Goal: Information Seeking & Learning: Learn about a topic

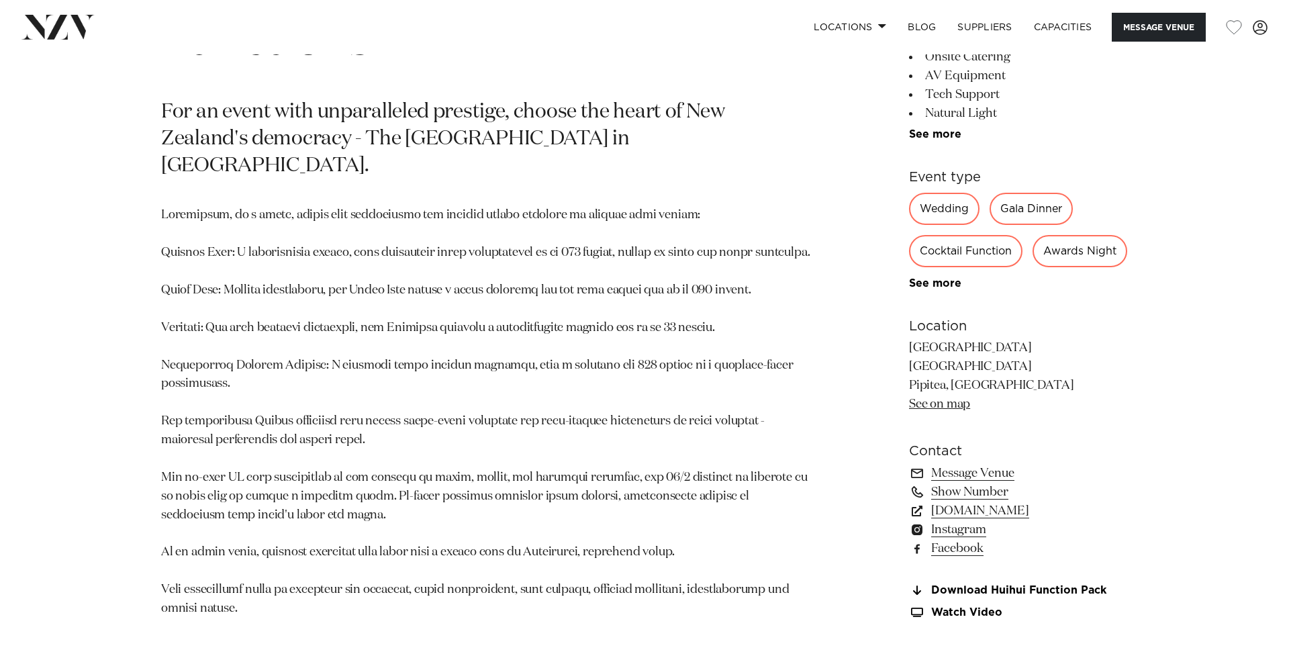
scroll to position [802, 0]
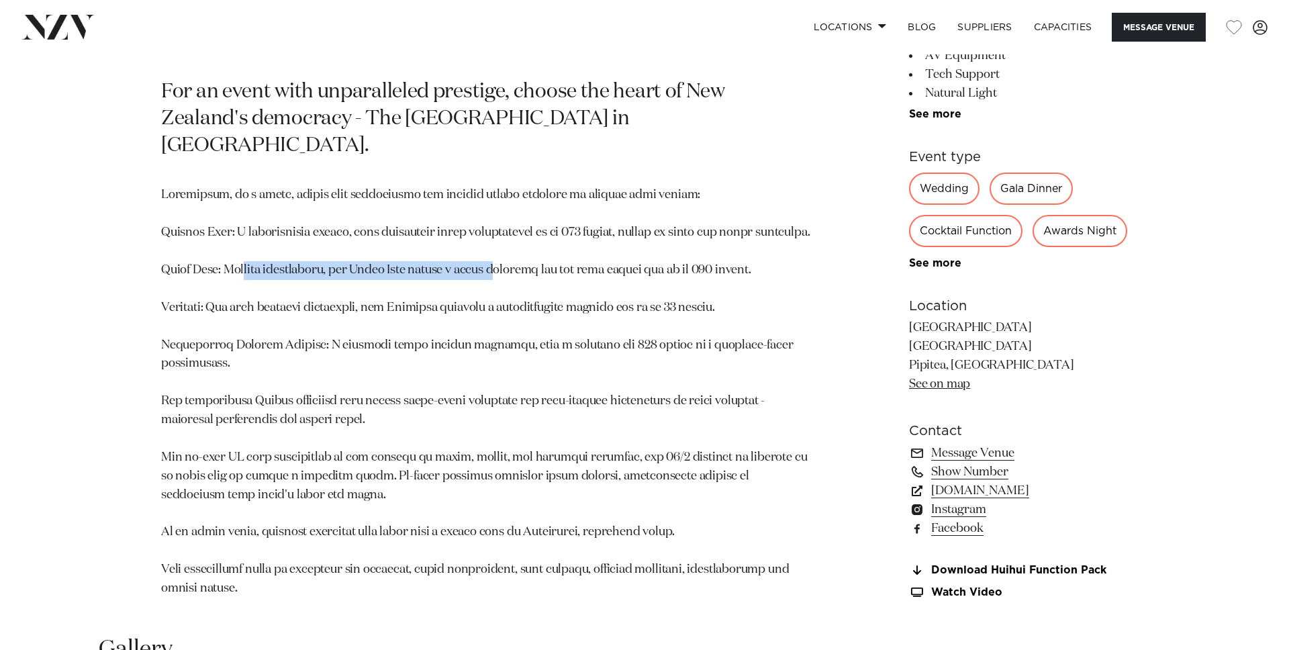
drag, startPoint x: 246, startPoint y: 266, endPoint x: 508, endPoint y: 266, distance: 261.7
click at [501, 266] on p at bounding box center [487, 392] width 652 height 412
click at [508, 266] on p at bounding box center [487, 392] width 652 height 412
drag, startPoint x: 508, startPoint y: 262, endPoint x: 644, endPoint y: 266, distance: 136.3
click at [644, 266] on p at bounding box center [487, 392] width 652 height 412
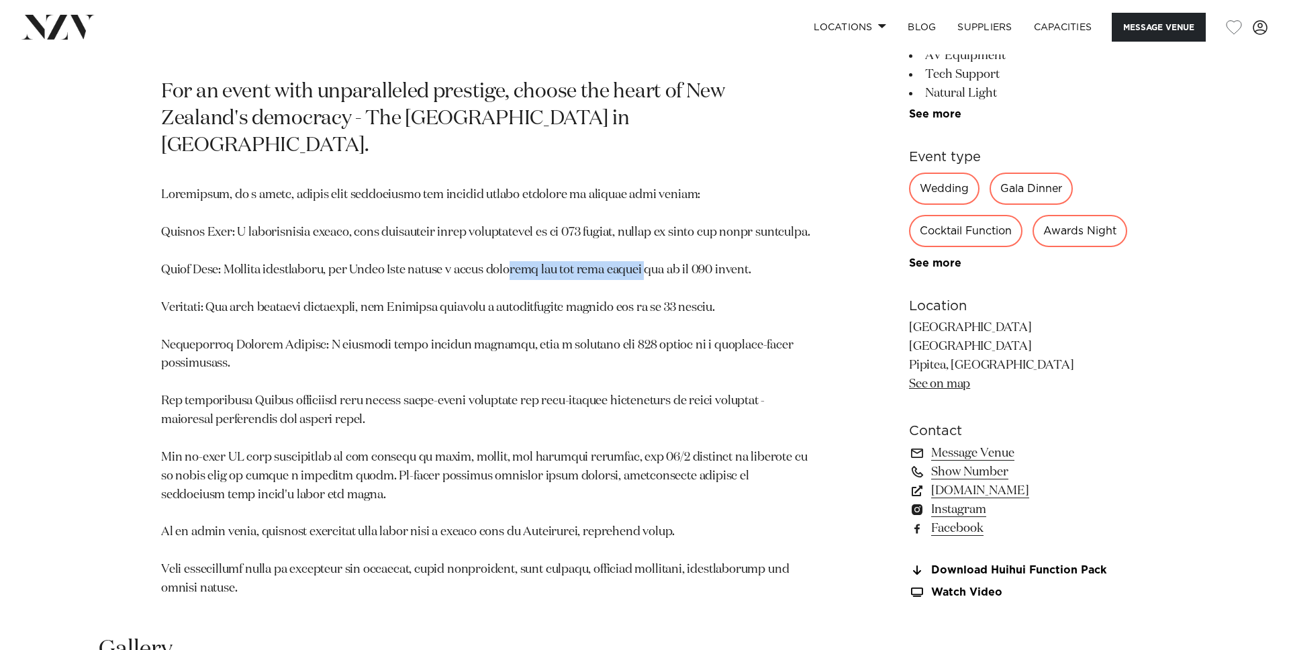
click at [644, 266] on p at bounding box center [487, 392] width 652 height 412
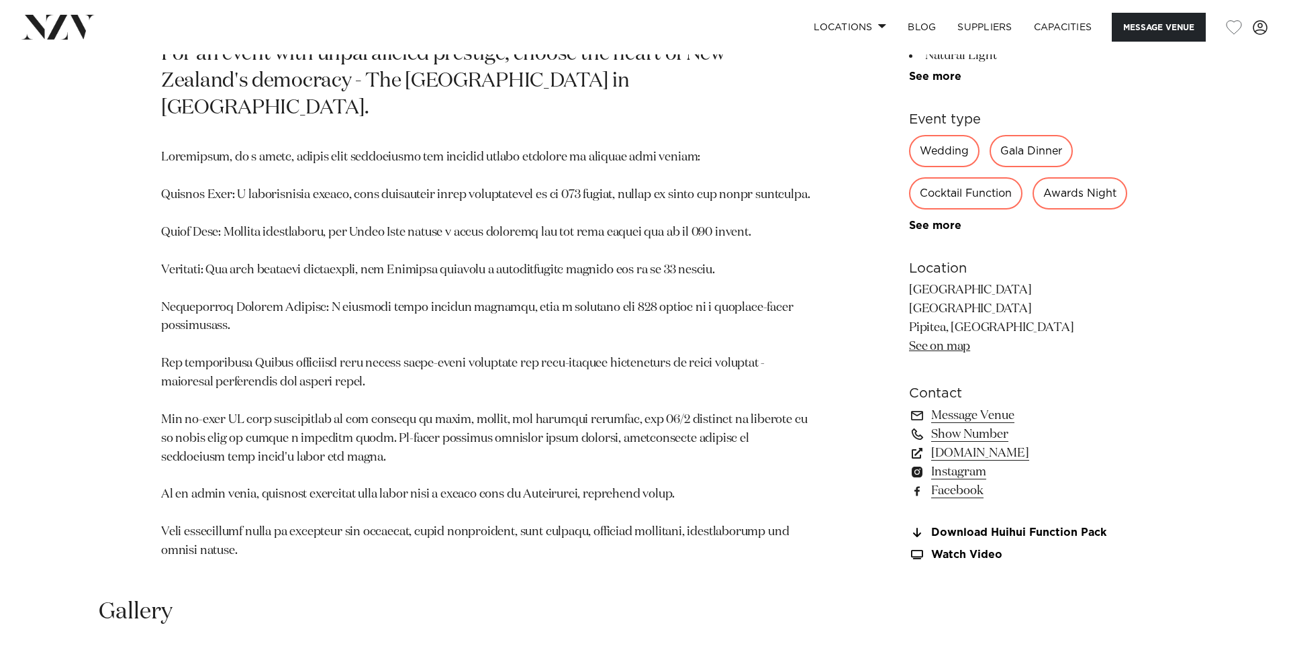
scroll to position [852, 0]
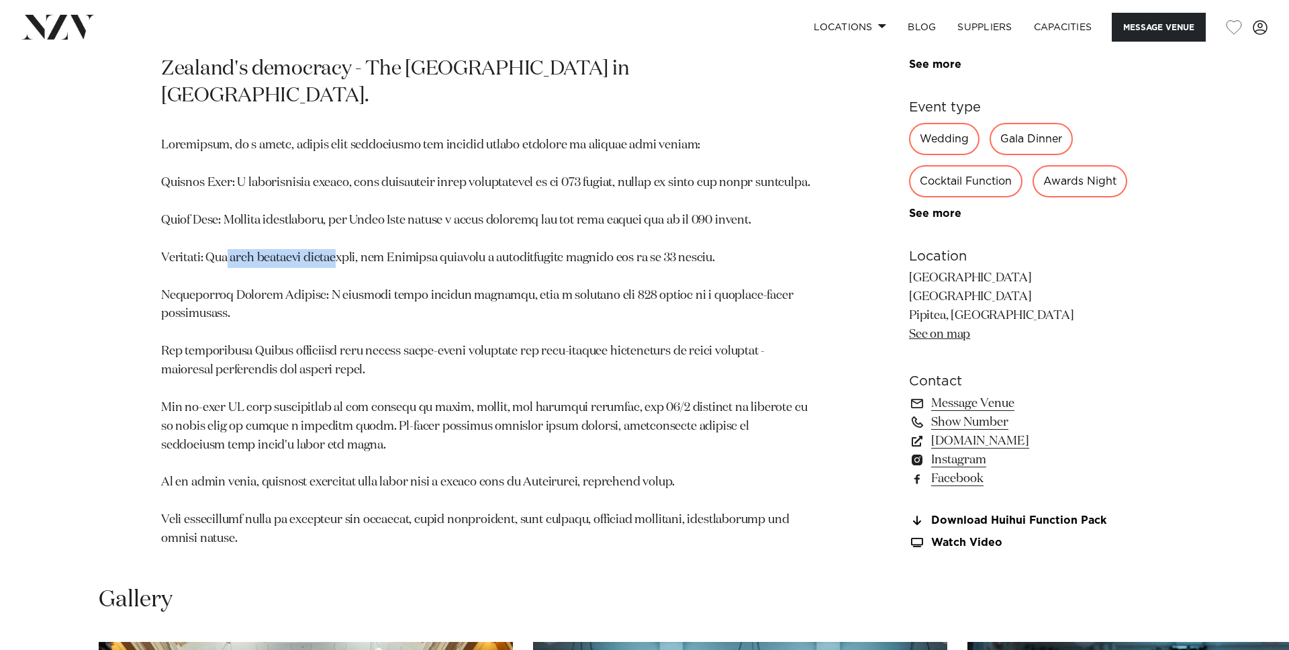
drag, startPoint x: 226, startPoint y: 247, endPoint x: 346, endPoint y: 250, distance: 120.2
click at [346, 250] on p at bounding box center [487, 342] width 652 height 412
drag, startPoint x: 421, startPoint y: 249, endPoint x: 620, endPoint y: 266, distance: 199.4
click at [620, 266] on p at bounding box center [487, 342] width 652 height 412
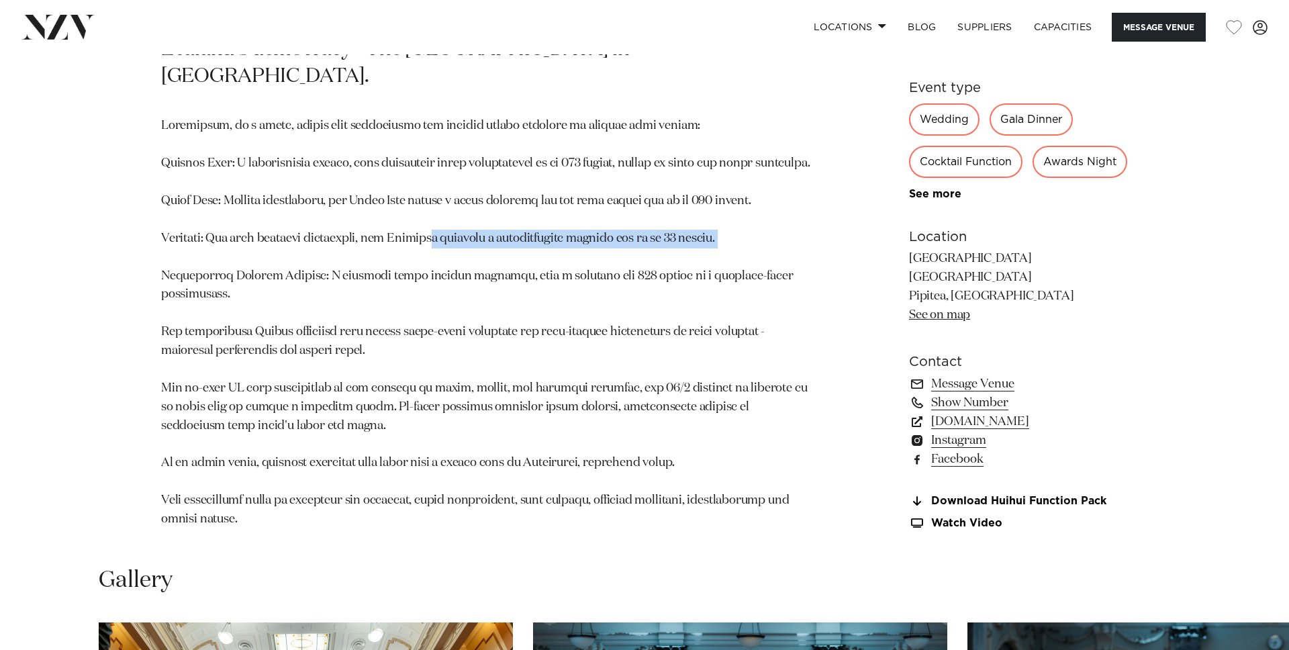
scroll to position [874, 0]
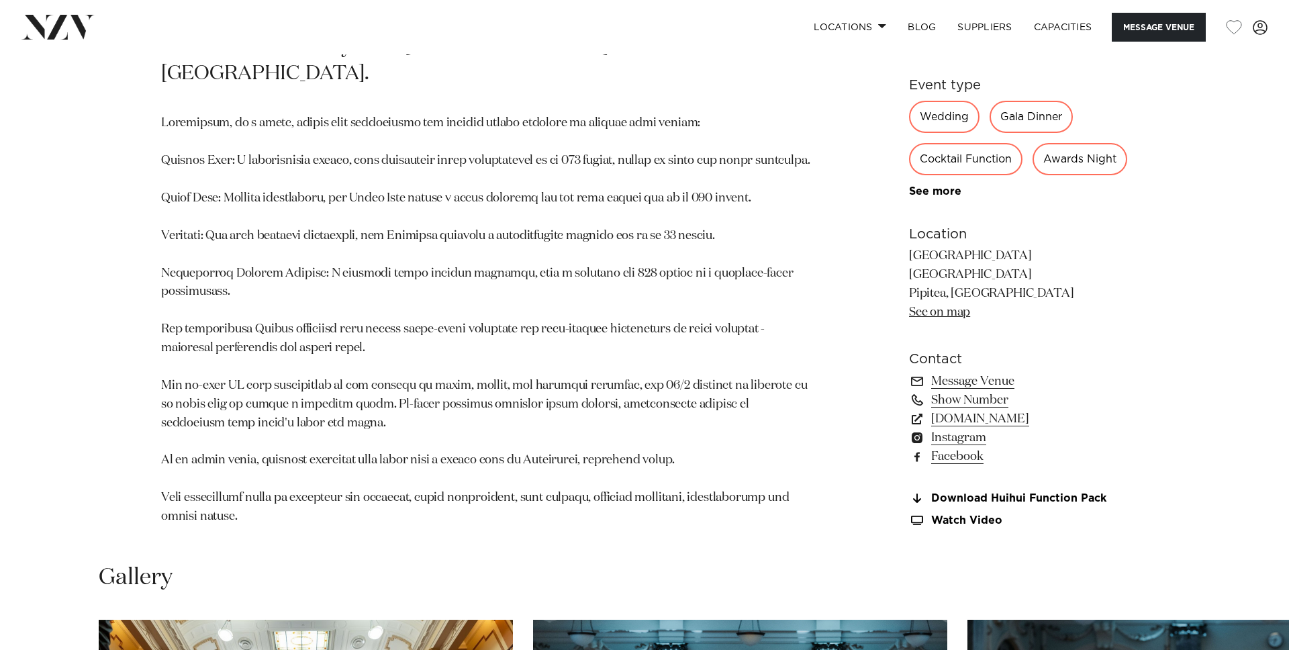
click at [344, 260] on p at bounding box center [487, 320] width 652 height 412
drag, startPoint x: 344, startPoint y: 269, endPoint x: 532, endPoint y: 272, distance: 188.6
click at [532, 272] on p at bounding box center [487, 320] width 652 height 412
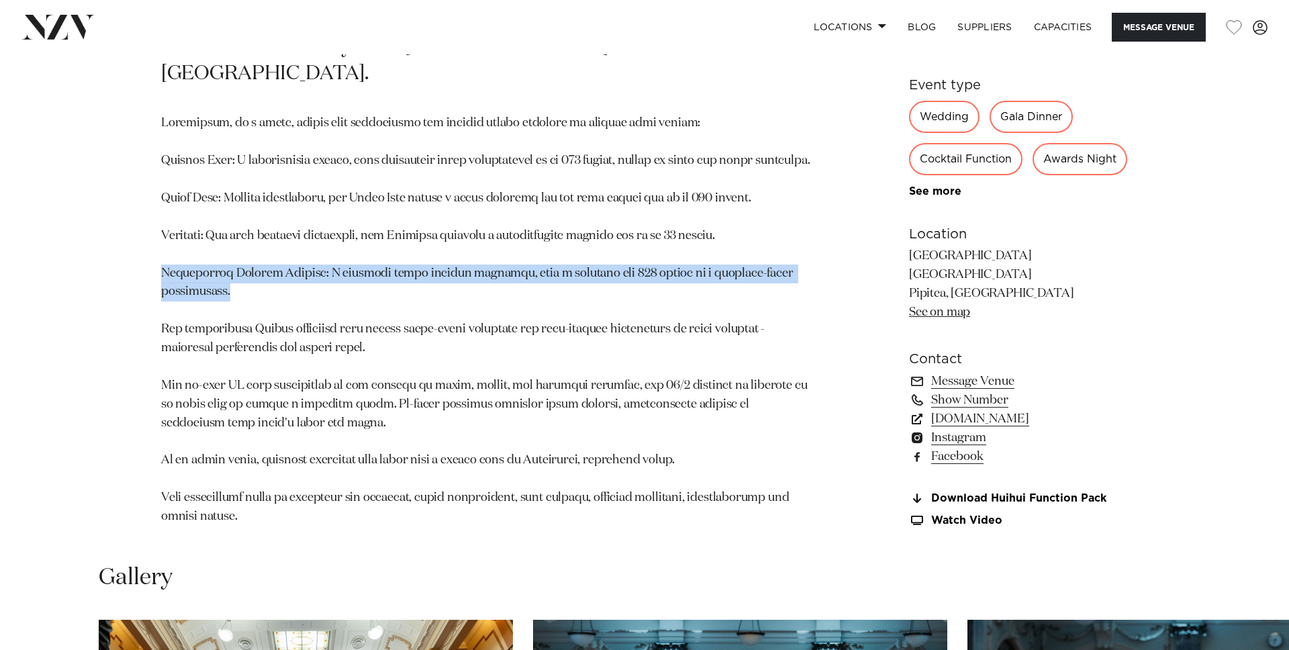
drag, startPoint x: 239, startPoint y: 289, endPoint x: 130, endPoint y: 265, distance: 111.2
click at [130, 265] on div "[PERSON_NAME] - Parliament Events and Functions For an event with unparalleled …" at bounding box center [644, 190] width 1142 height 704
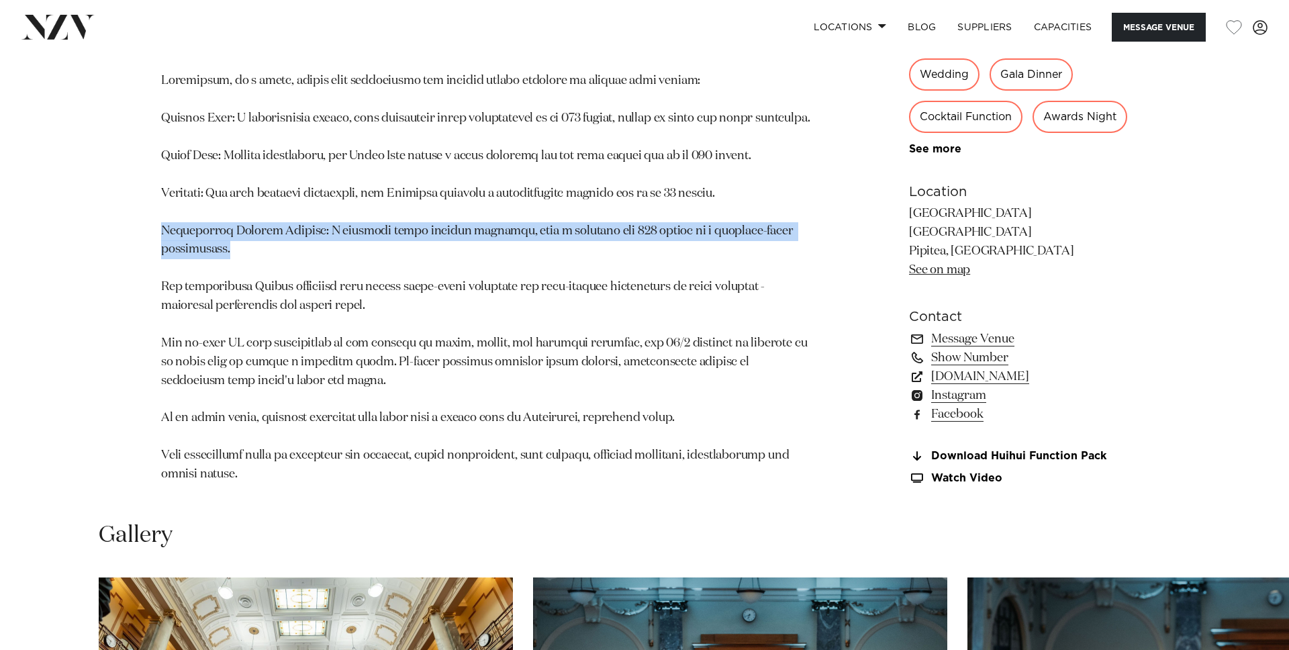
scroll to position [928, 0]
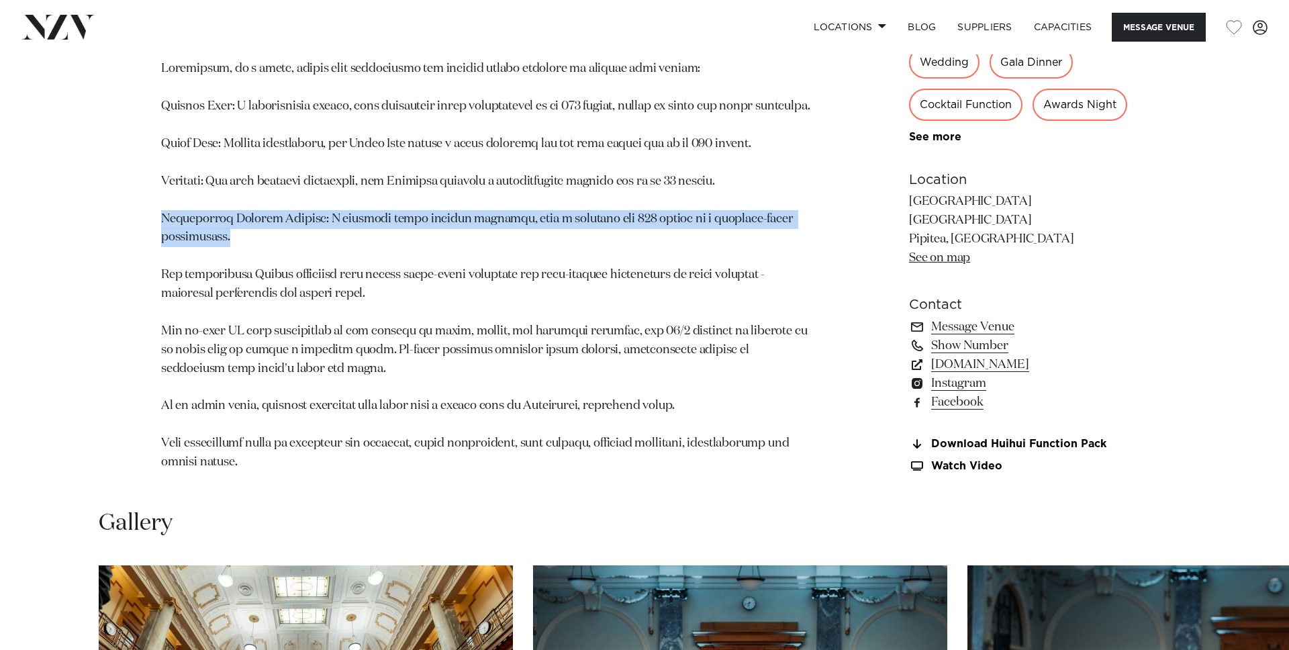
copy p "Legislative Council Chamber: A timeless space exuding grandeur, with a capacity…"
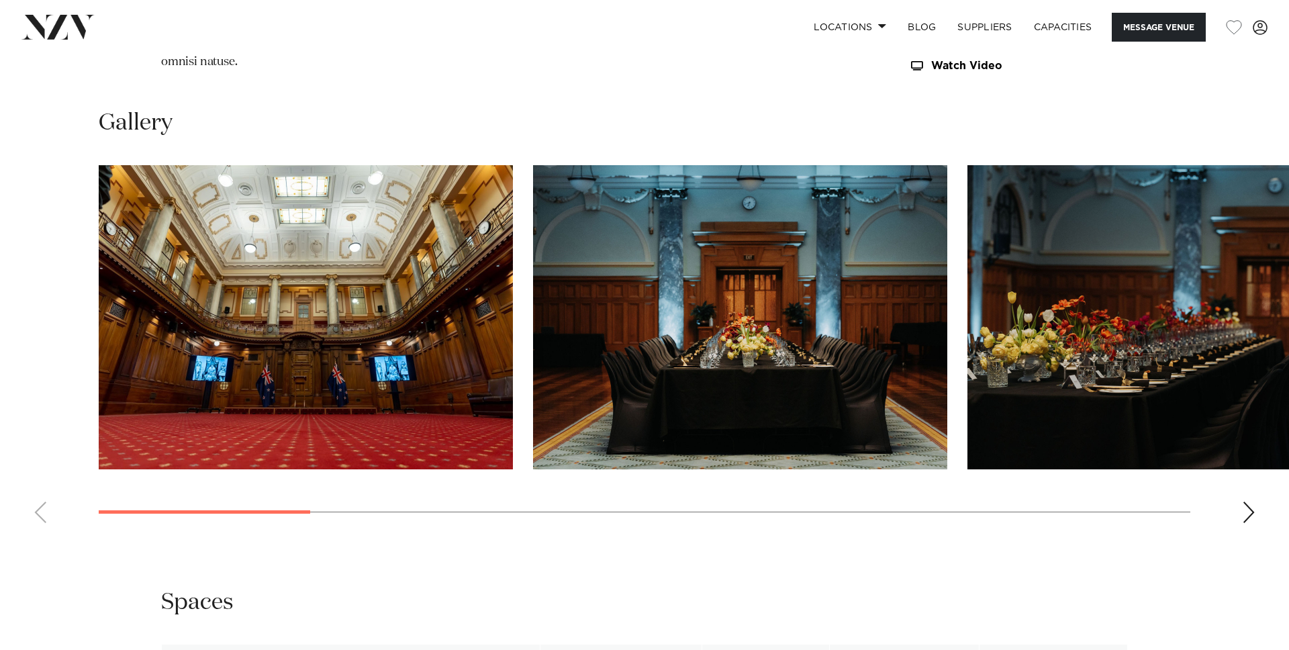
scroll to position [1409, 0]
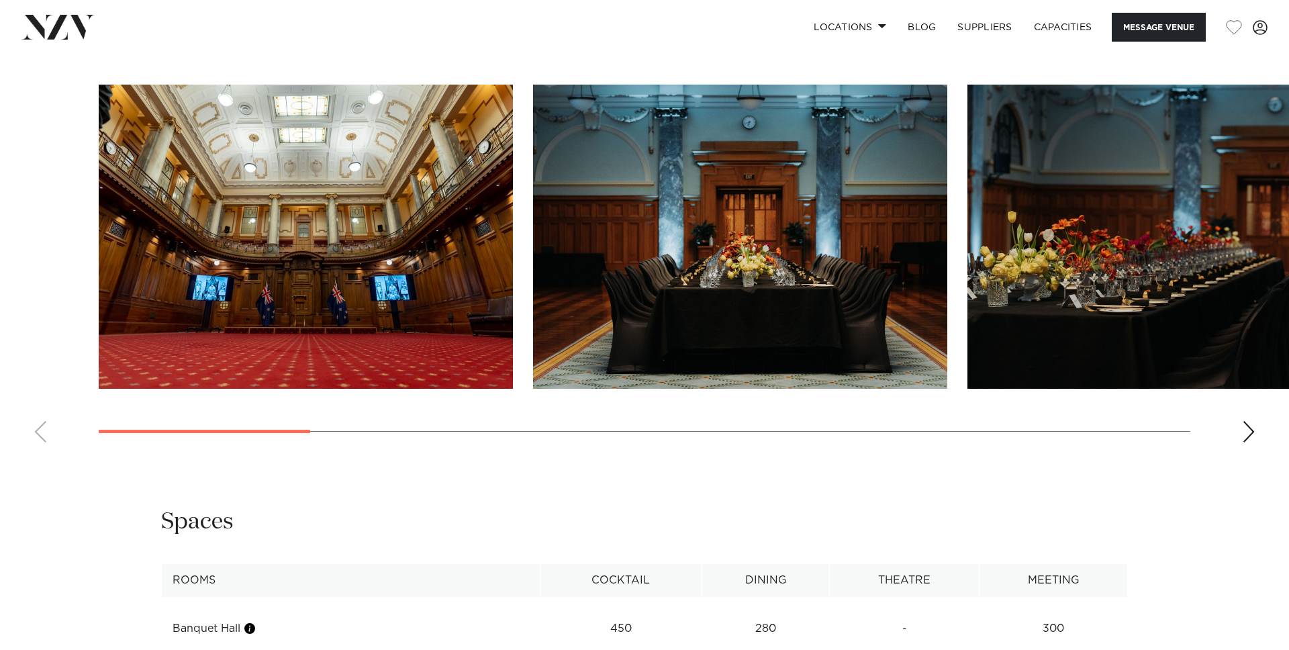
click at [1250, 442] on div "Next slide" at bounding box center [1248, 431] width 13 height 21
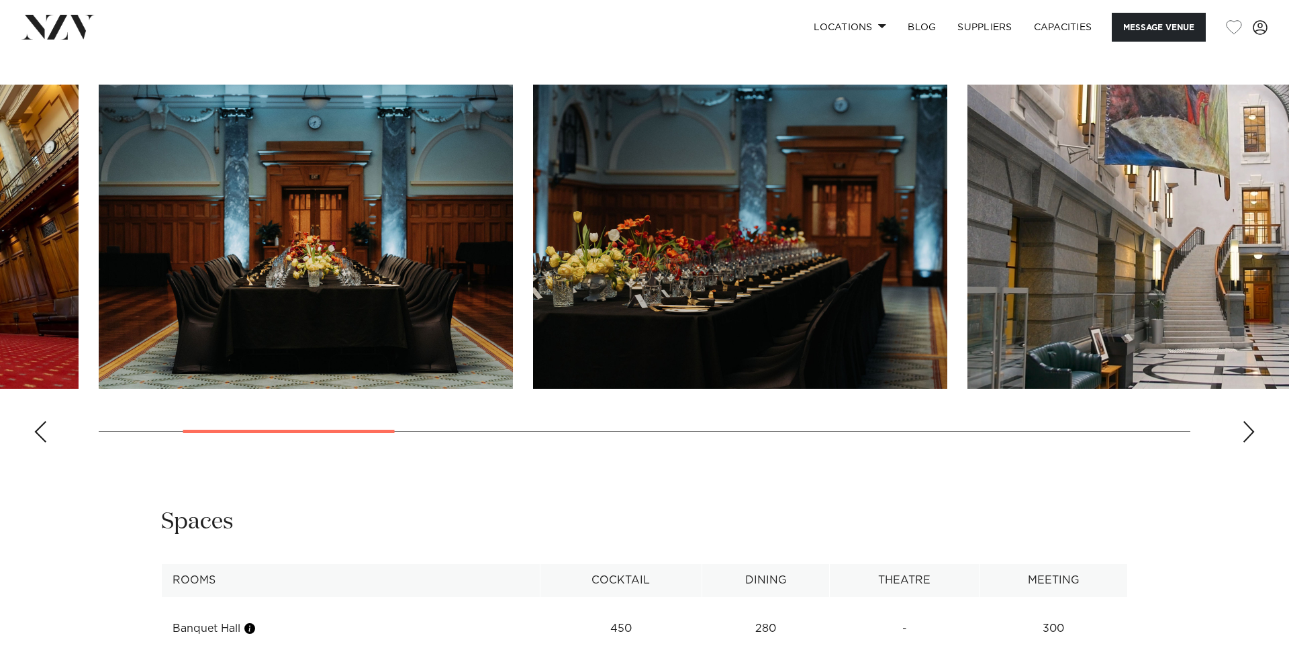
click at [1250, 442] on div "Next slide" at bounding box center [1248, 431] width 13 height 21
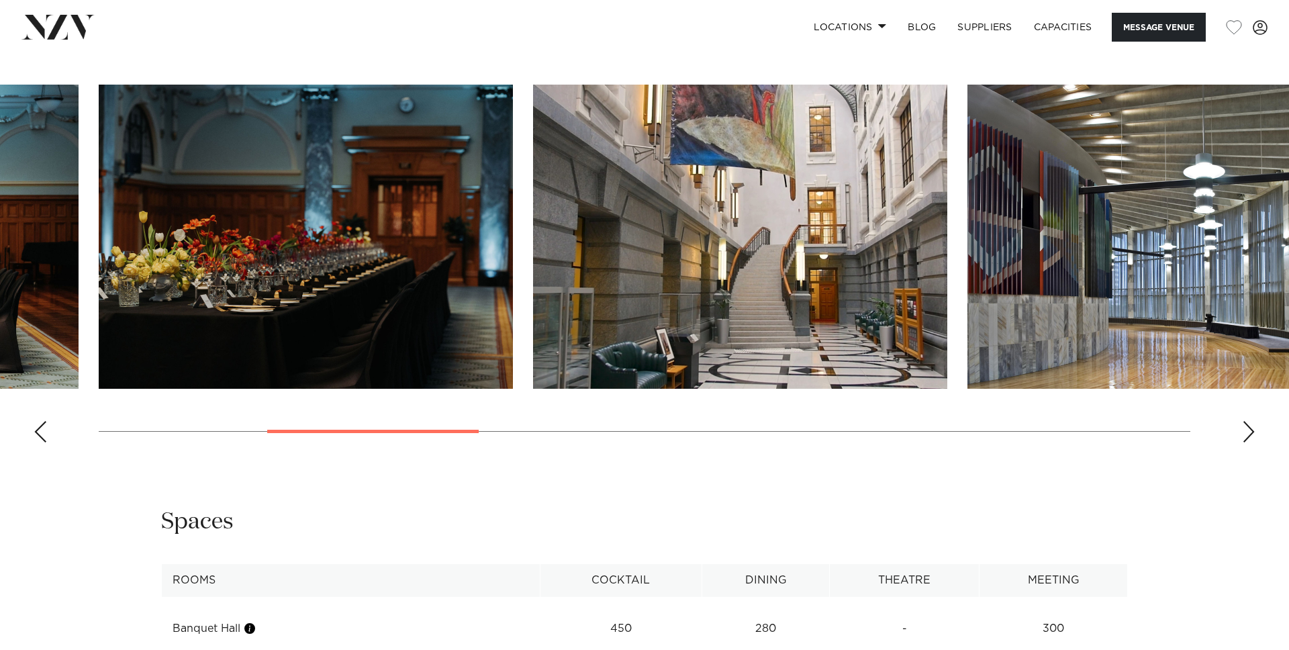
click at [1250, 442] on div "Next slide" at bounding box center [1248, 431] width 13 height 21
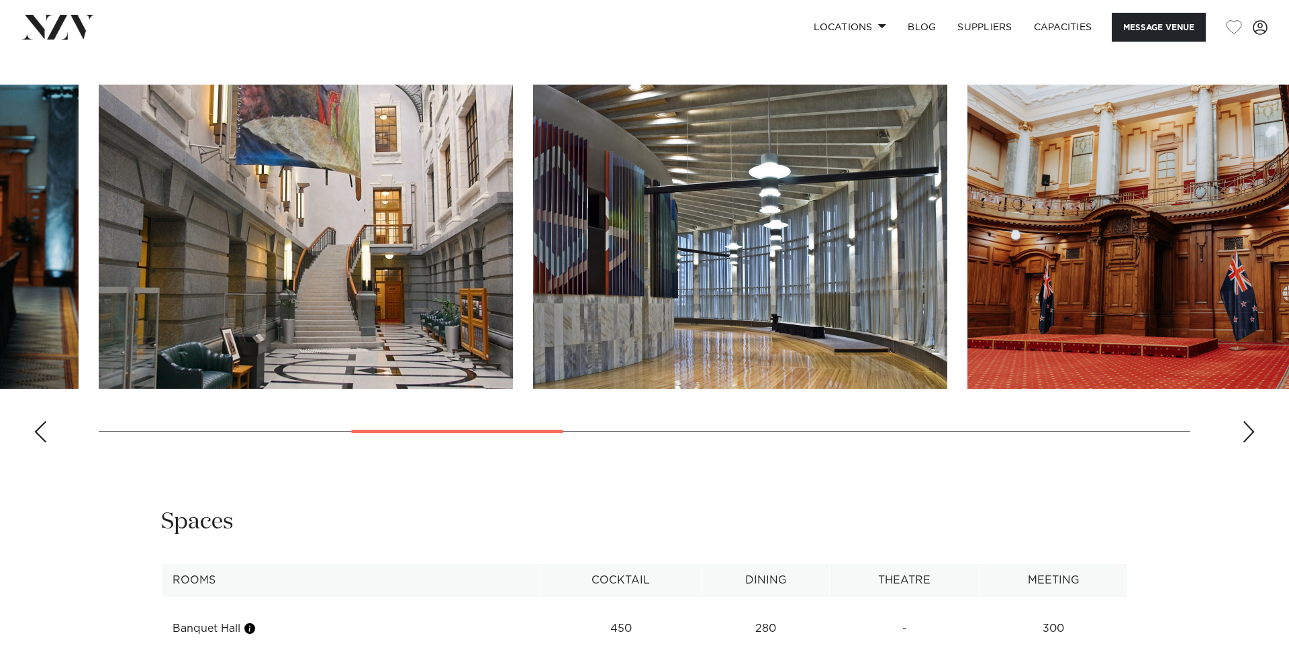
click at [1250, 442] on div "Next slide" at bounding box center [1248, 431] width 13 height 21
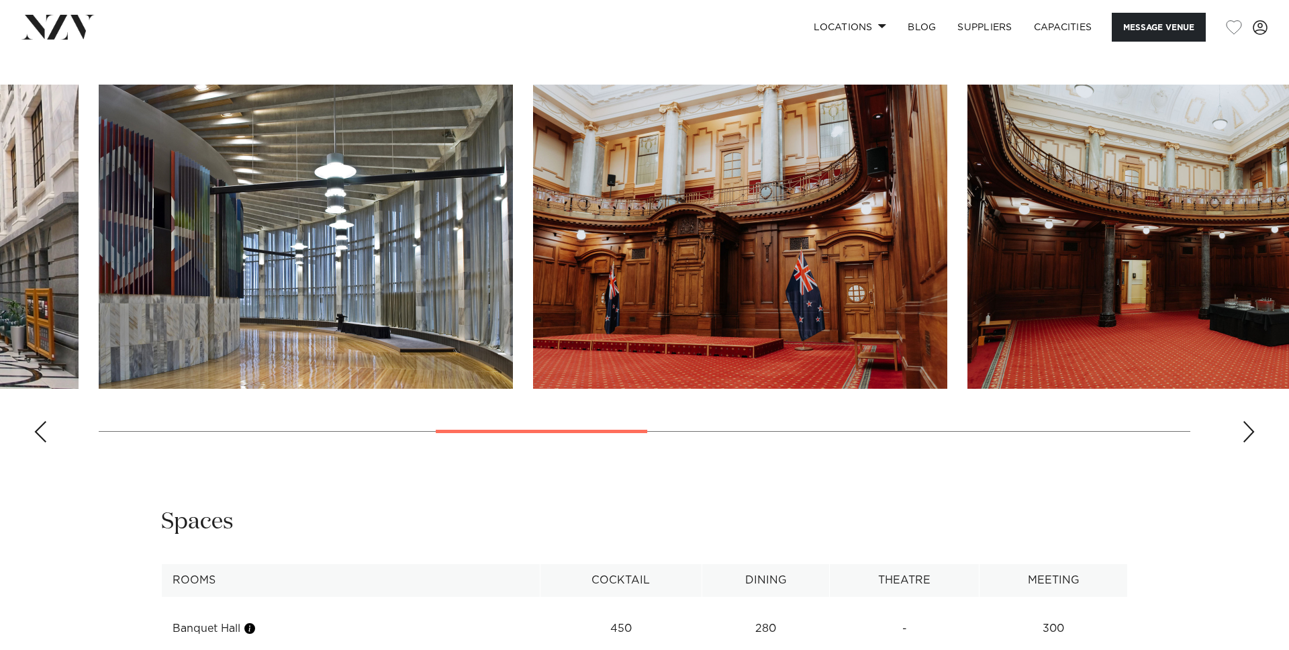
click at [1250, 442] on div "Next slide" at bounding box center [1248, 431] width 13 height 21
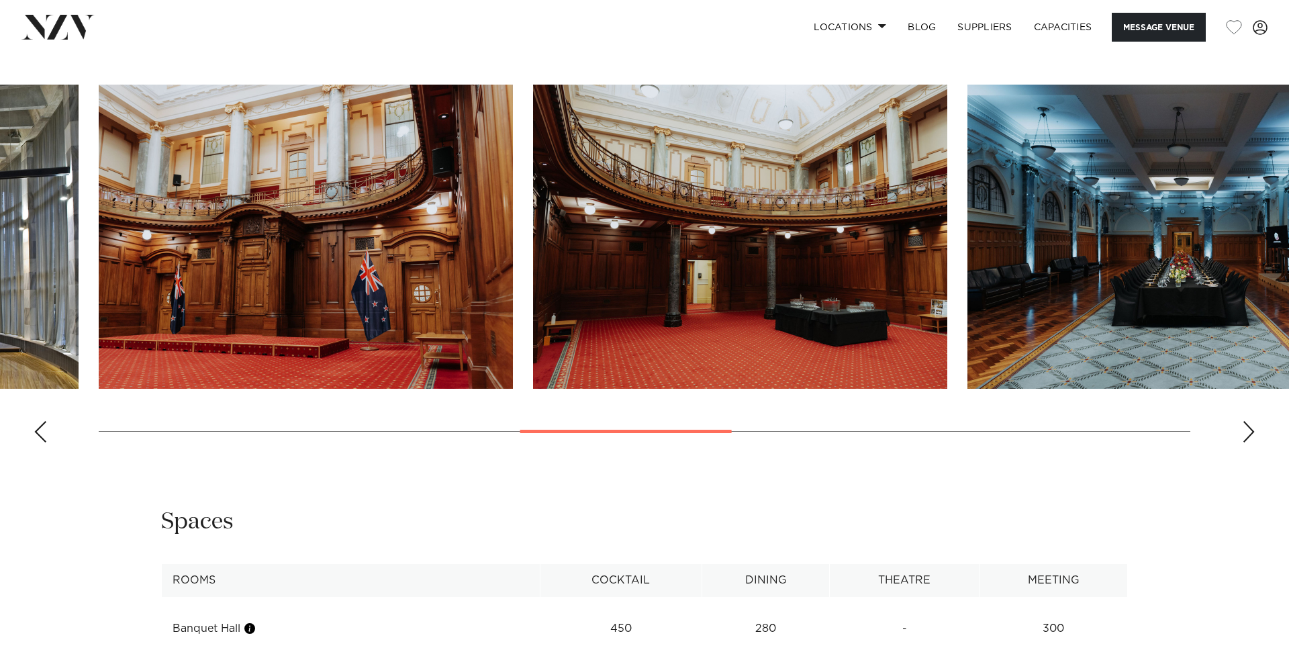
click at [838, 308] on img "7 / 13" at bounding box center [740, 237] width 414 height 304
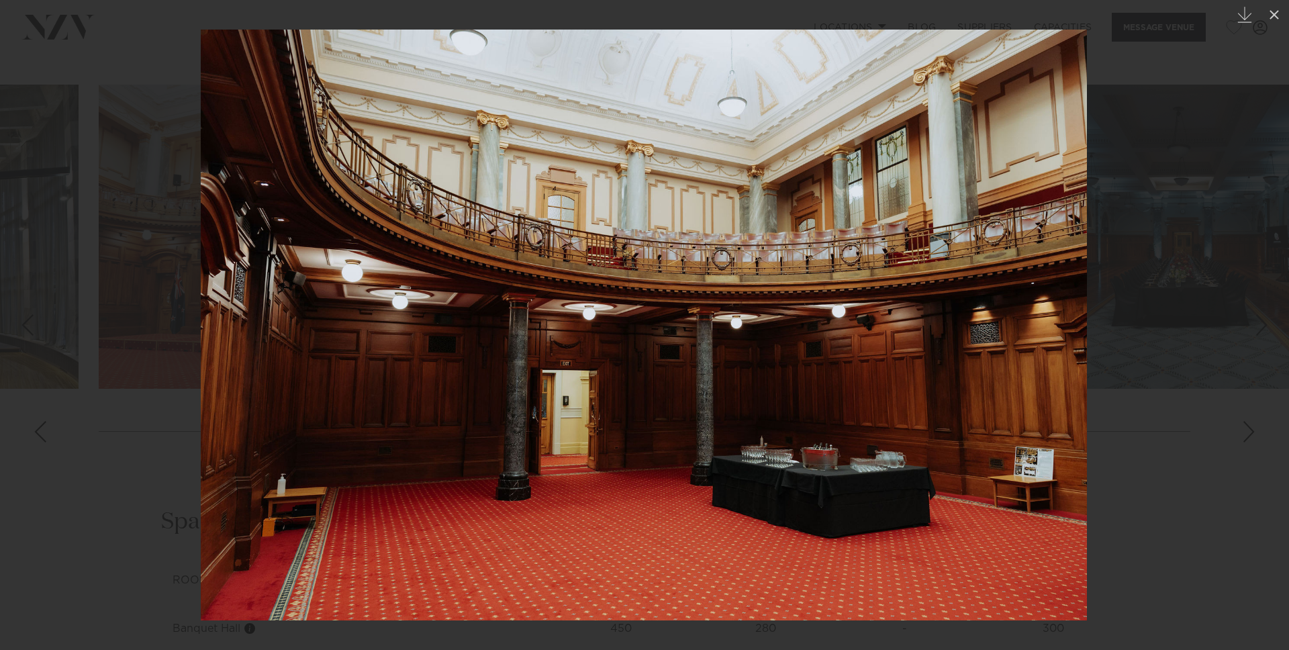
click at [195, 455] on div at bounding box center [644, 325] width 1289 height 650
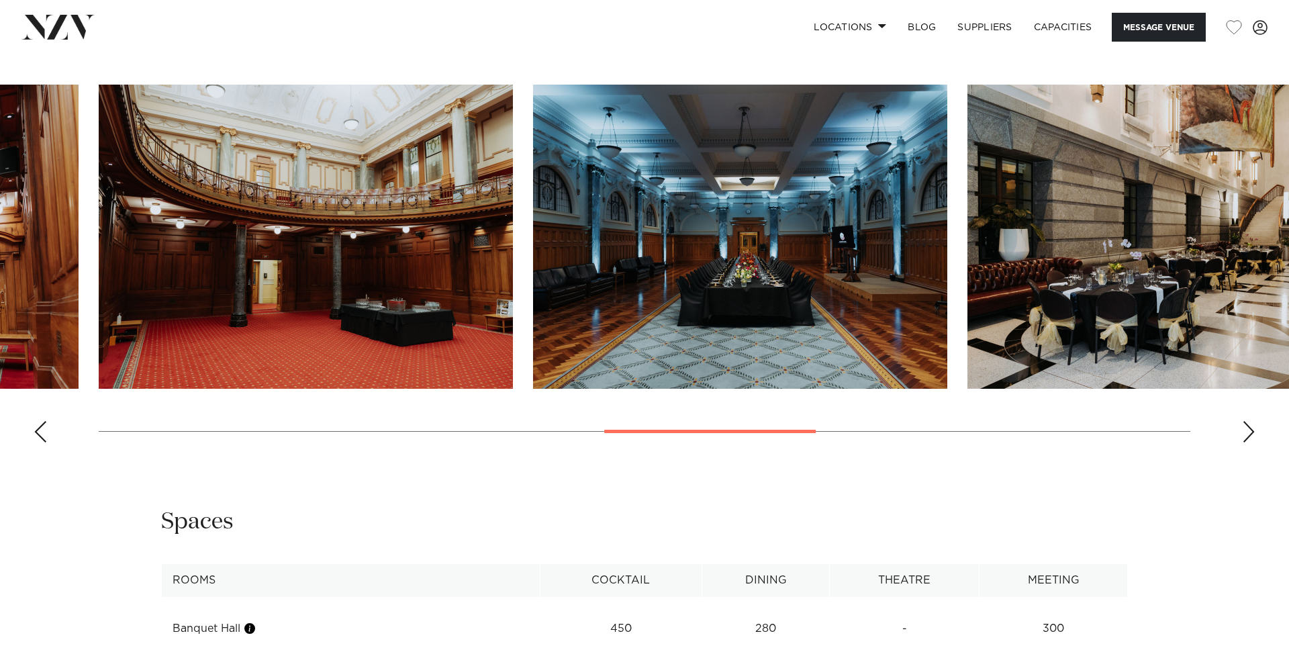
click at [308, 349] on img "7 / 13" at bounding box center [306, 237] width 414 height 304
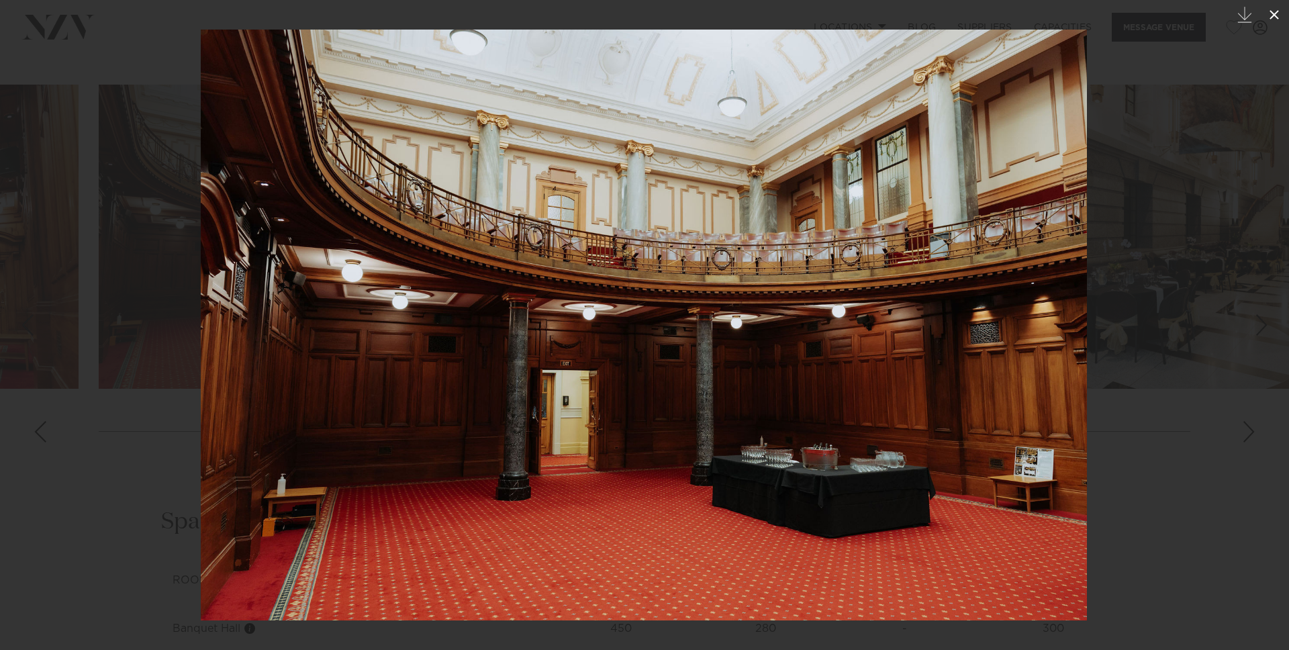
click at [1281, 12] on icon at bounding box center [1274, 15] width 16 height 16
